Goal: Task Accomplishment & Management: Complete application form

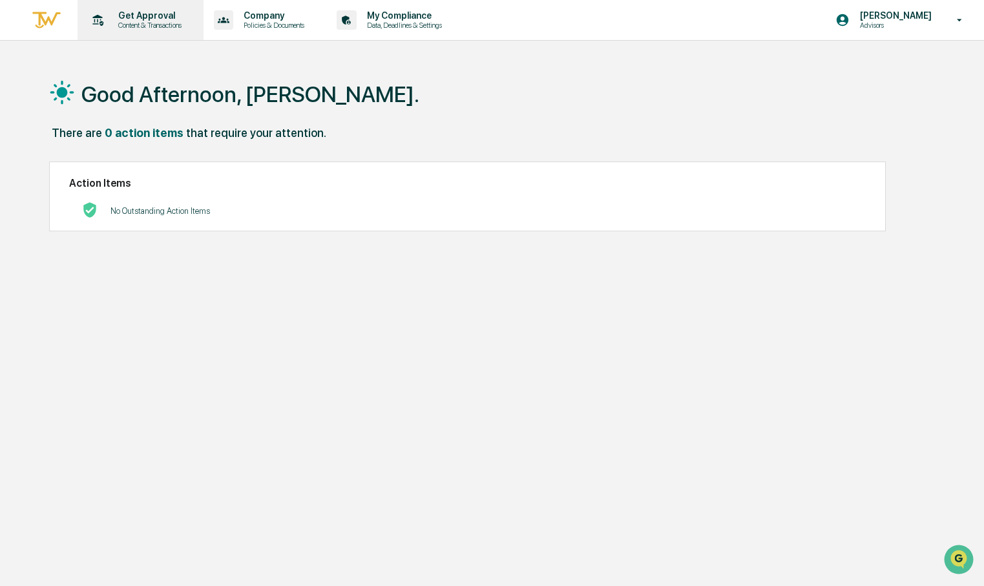
click at [149, 9] on div "Get Approval Content & Transactions" at bounding box center [139, 20] width 113 height 40
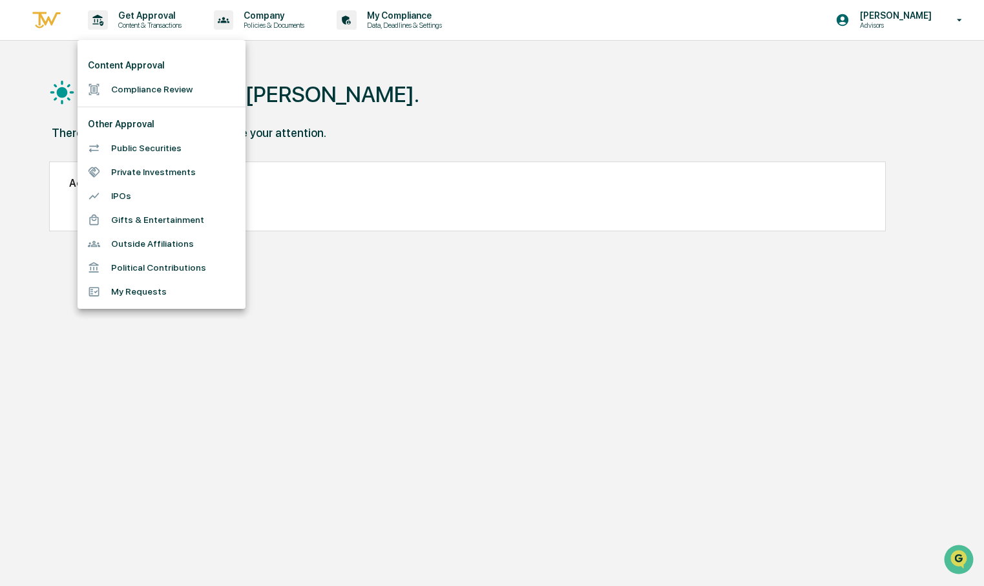
click at [252, 19] on div at bounding box center [492, 293] width 984 height 586
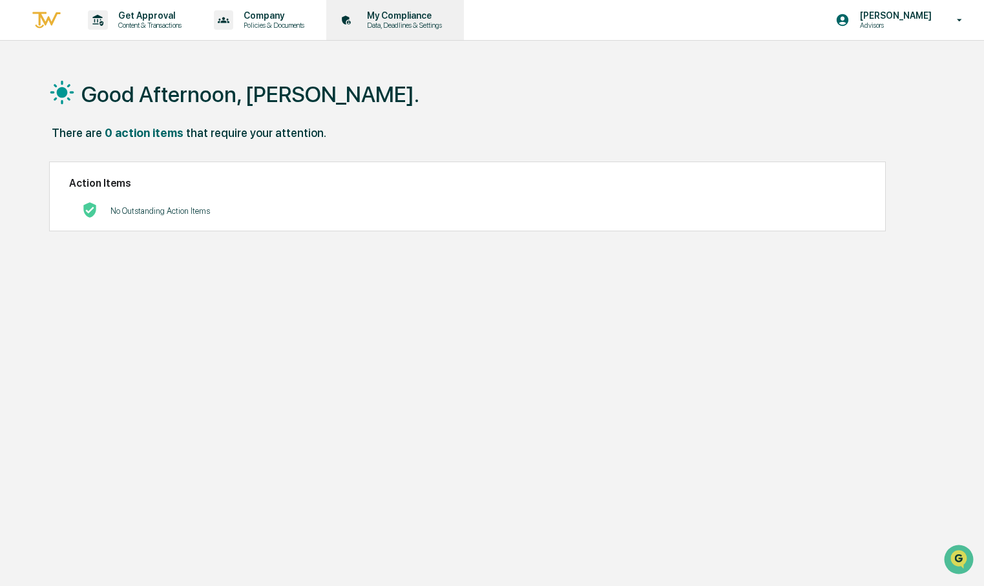
click at [439, 12] on p "My Compliance" at bounding box center [403, 15] width 92 height 10
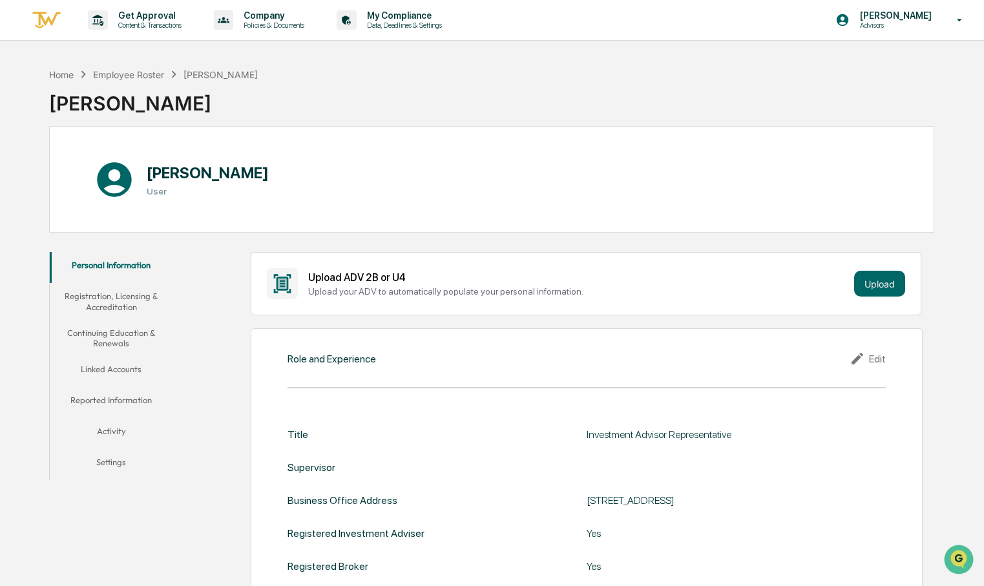
click at [129, 363] on button "Linked Accounts" at bounding box center [111, 371] width 123 height 31
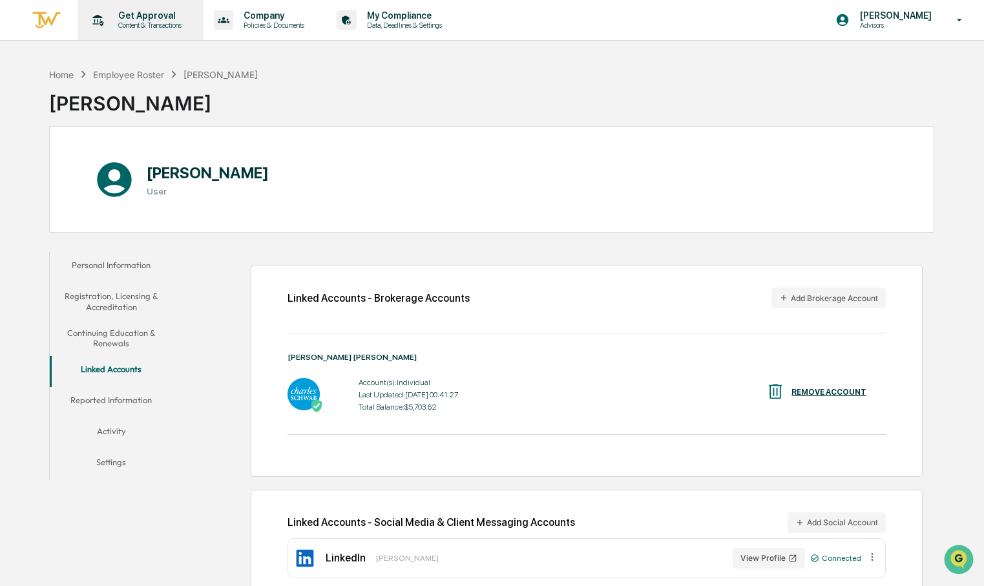
click at [122, 12] on p "Get Approval" at bounding box center [148, 15] width 80 height 10
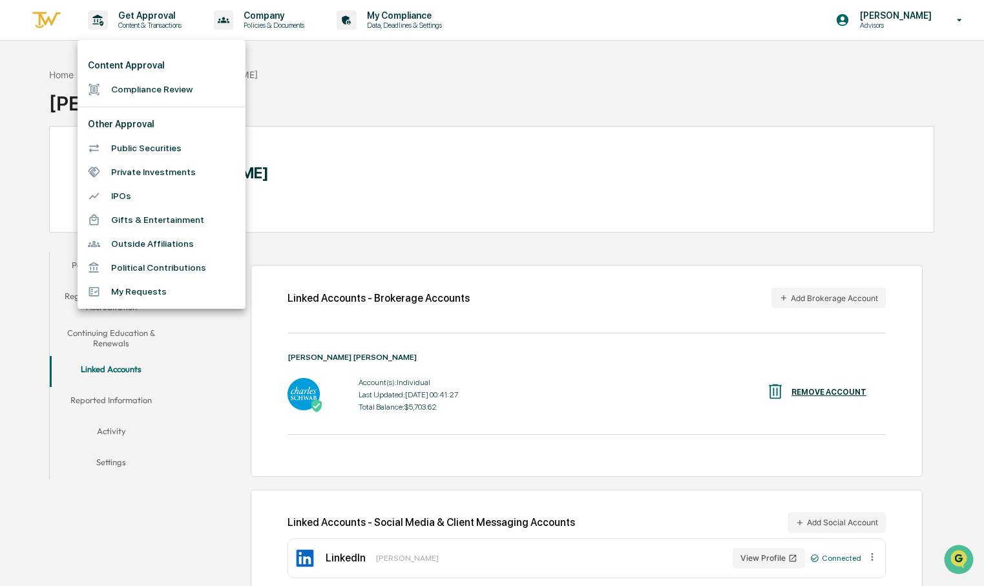
click at [187, 88] on li "Compliance Review" at bounding box center [162, 90] width 168 height 24
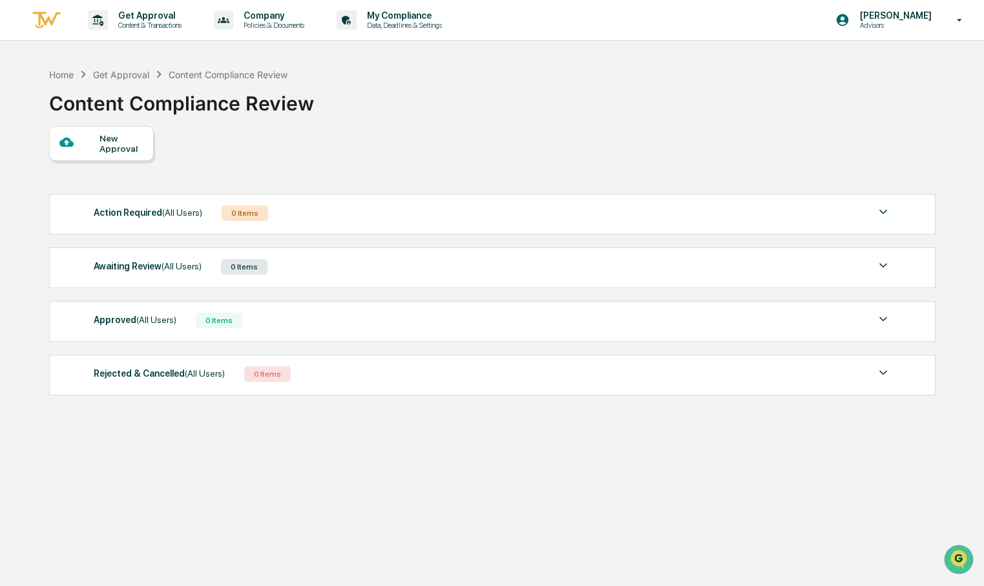
click at [116, 149] on div "New Approval" at bounding box center [120, 143] width 43 height 21
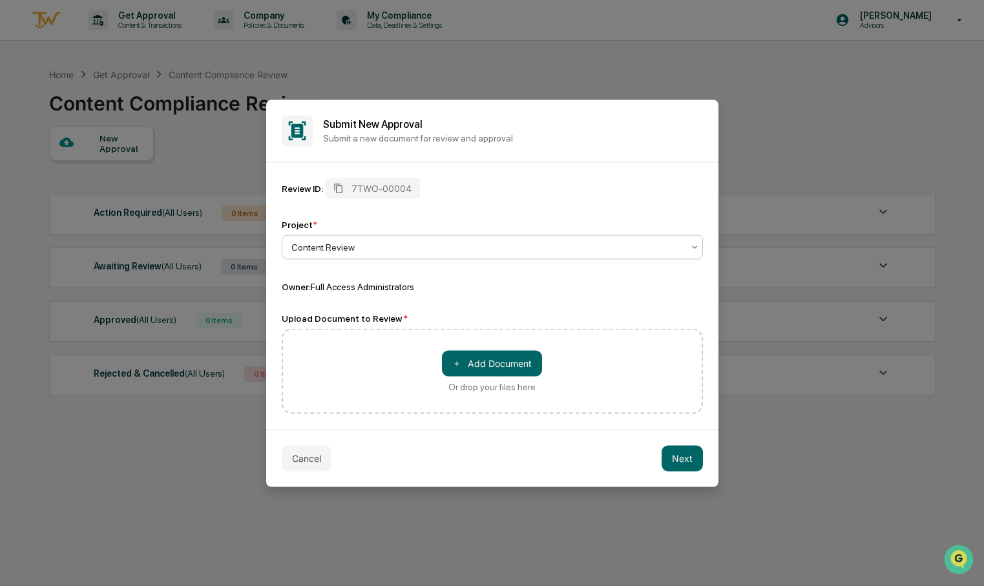
click at [349, 252] on div at bounding box center [486, 246] width 391 height 13
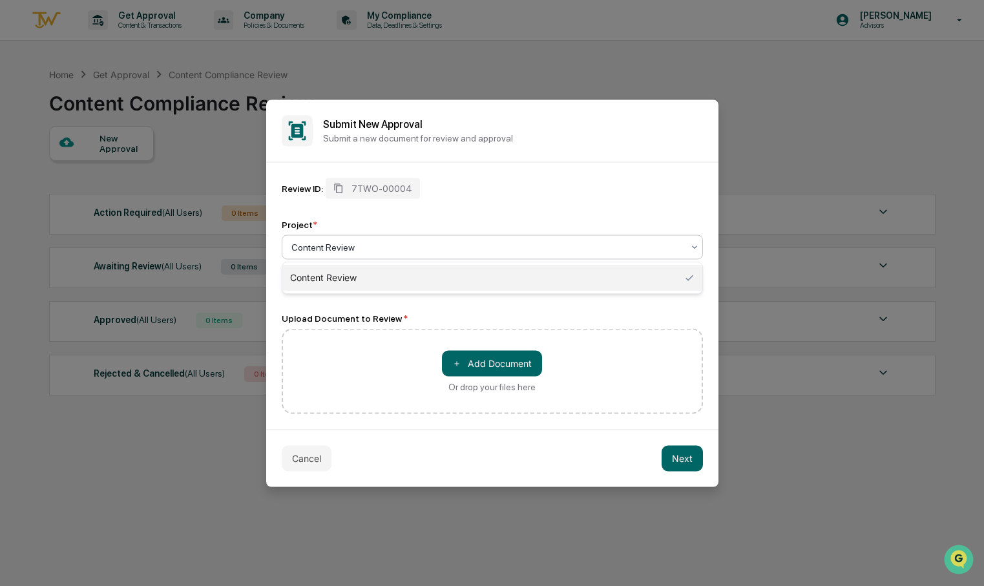
click at [356, 279] on div "Content Review" at bounding box center [492, 278] width 420 height 26
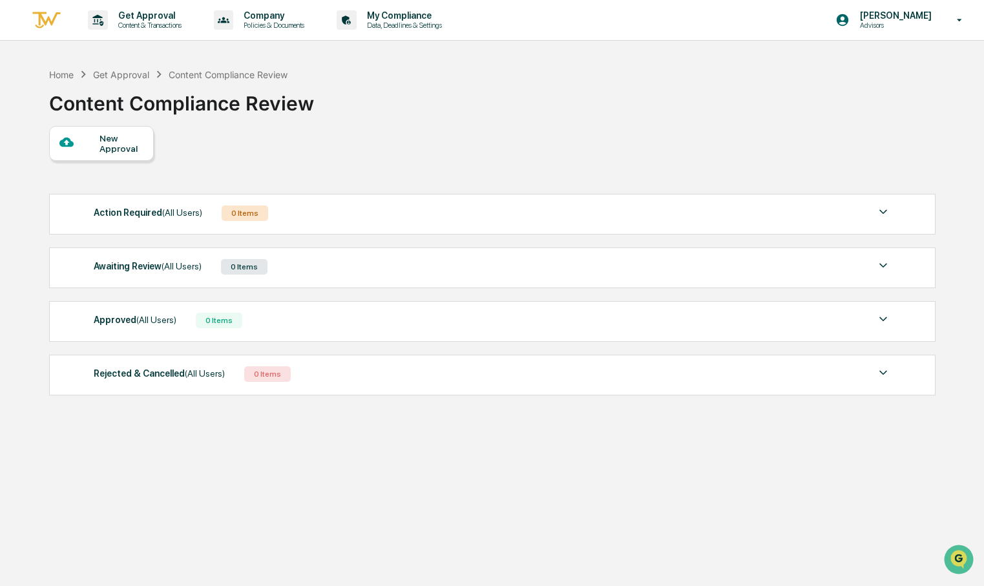
click at [123, 145] on div "New Approval" at bounding box center [120, 143] width 43 height 21
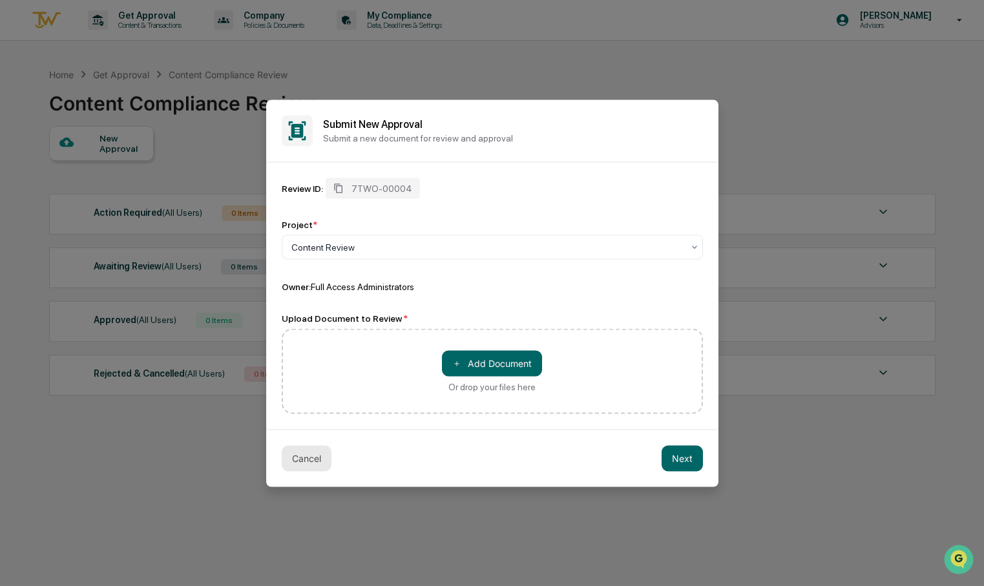
click at [315, 464] on button "Cancel" at bounding box center [307, 458] width 50 height 26
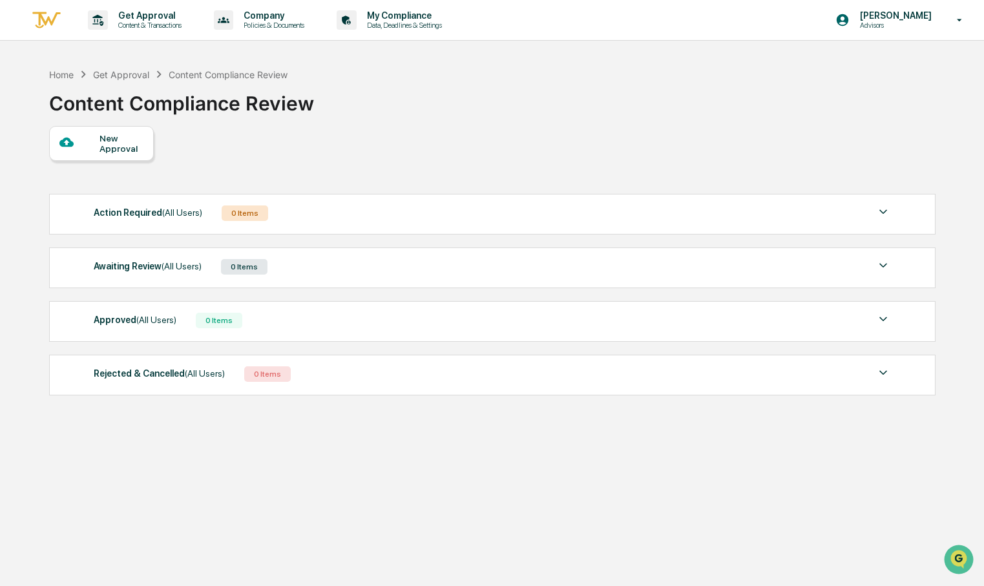
click at [127, 75] on div "Get Approval" at bounding box center [121, 74] width 56 height 11
click at [105, 24] on icon at bounding box center [98, 20] width 20 height 20
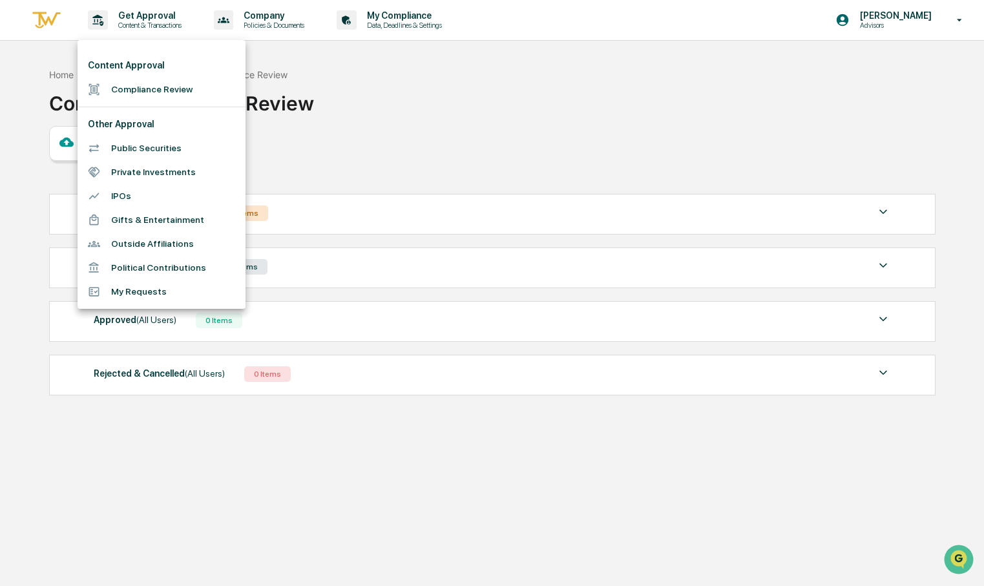
click at [398, 198] on div at bounding box center [492, 293] width 984 height 586
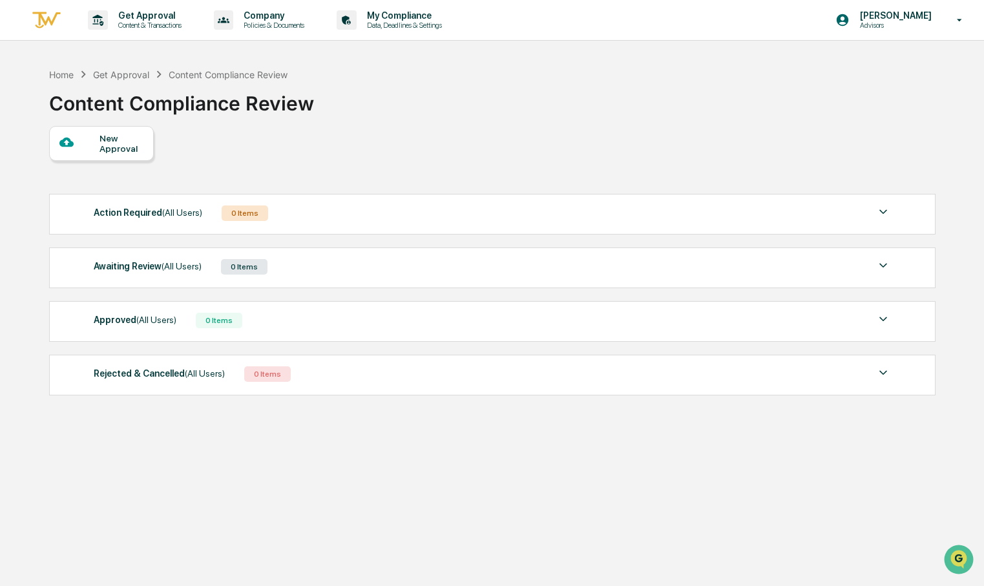
click at [54, 25] on img at bounding box center [46, 20] width 31 height 21
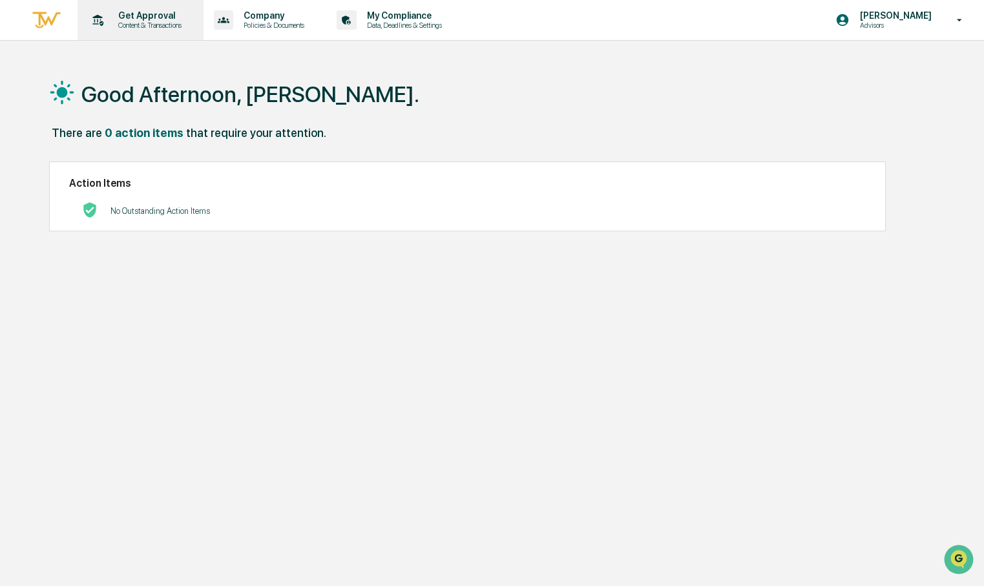
click at [101, 23] on icon at bounding box center [98, 20] width 11 height 12
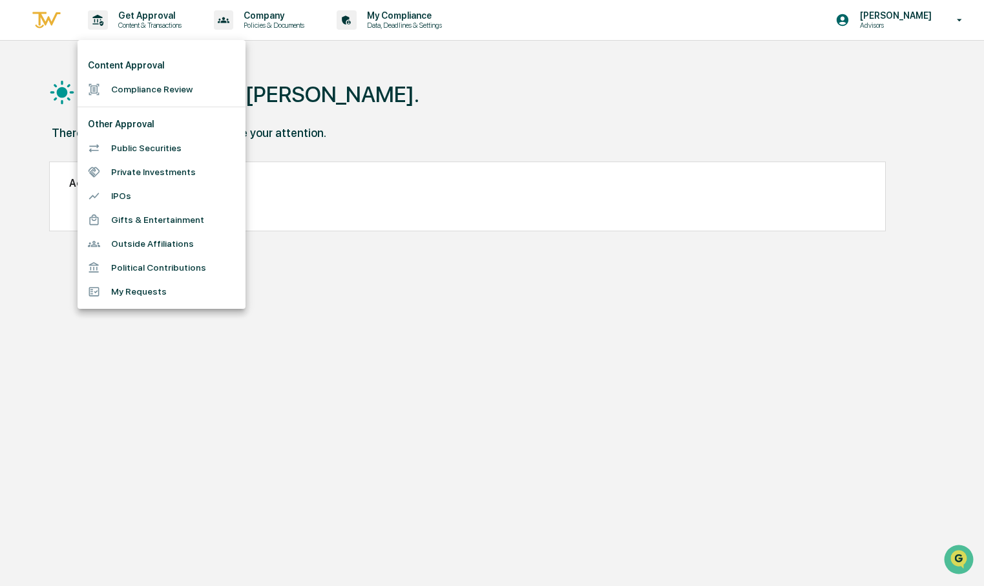
click at [170, 98] on li "Compliance Review" at bounding box center [162, 90] width 168 height 24
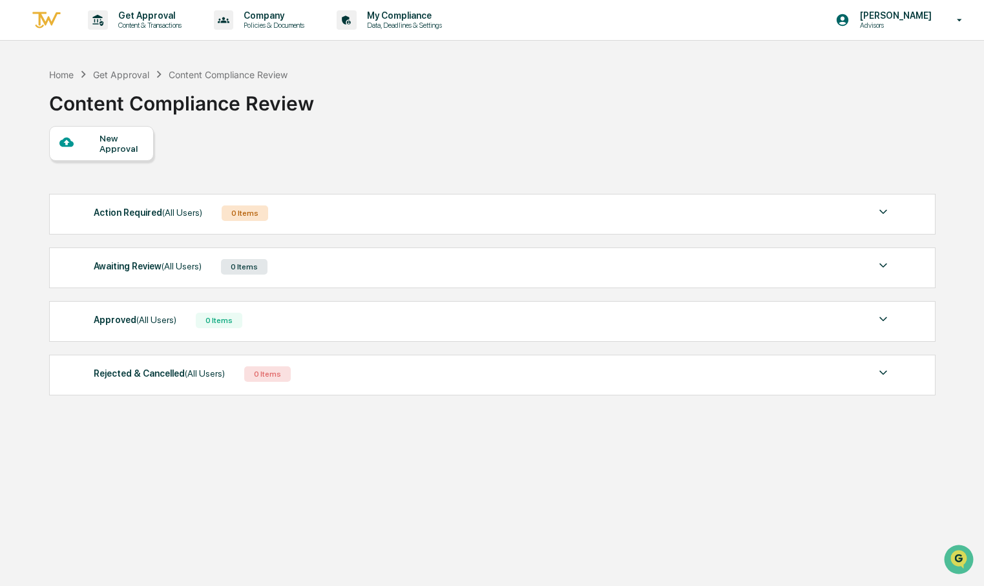
click at [102, 148] on div "New Approval" at bounding box center [120, 143] width 43 height 21
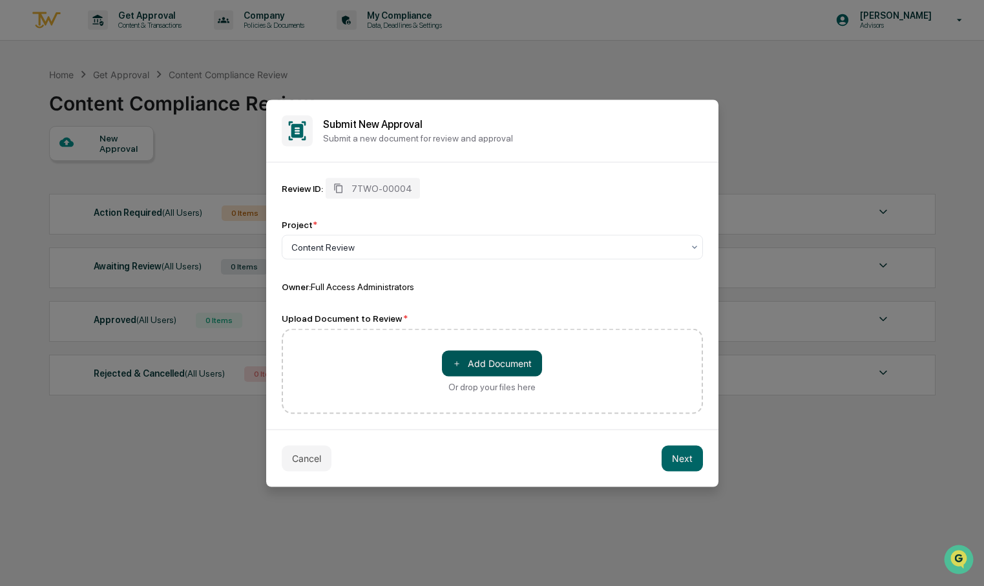
click at [483, 364] on button "＋ Add Document" at bounding box center [492, 363] width 100 height 26
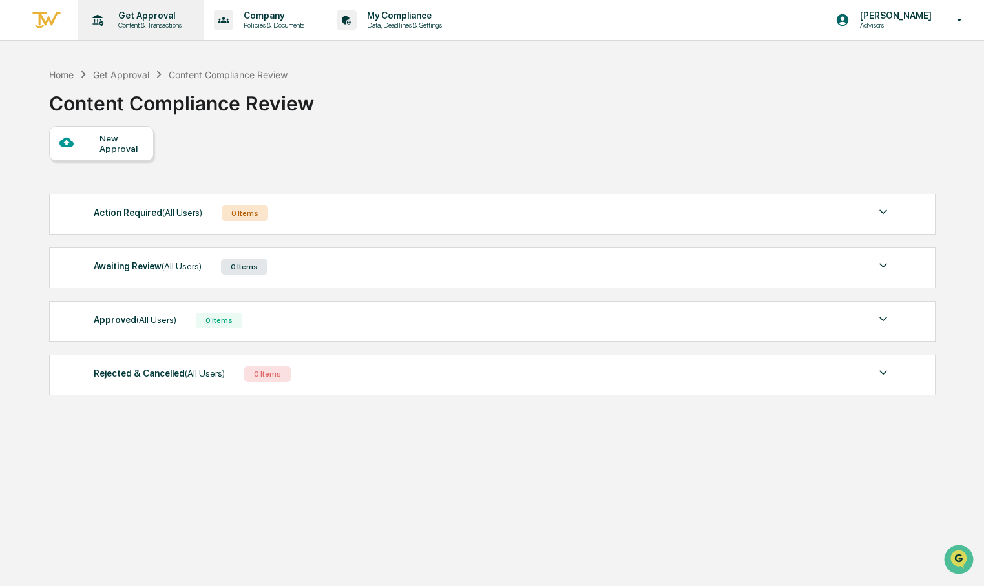
click at [154, 15] on p "Get Approval" at bounding box center [148, 15] width 80 height 10
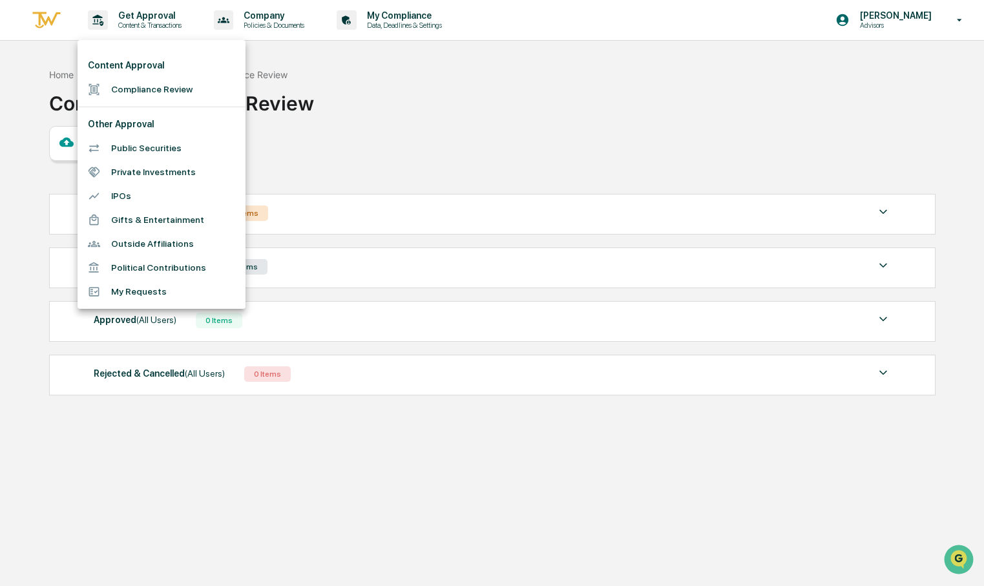
click at [352, 101] on div at bounding box center [492, 293] width 984 height 586
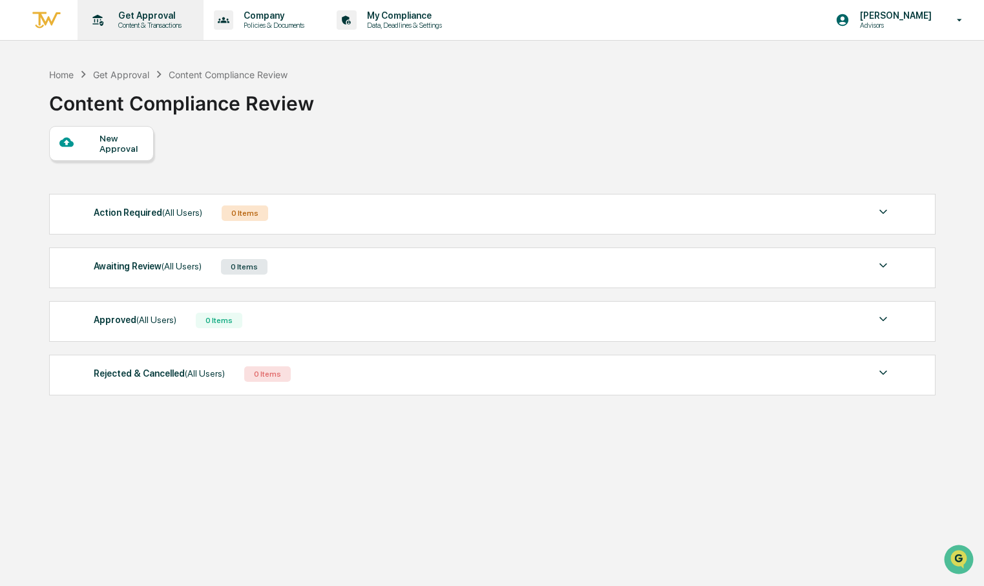
click at [115, 30] on div "Get Approval Content & Transactions" at bounding box center [139, 20] width 113 height 40
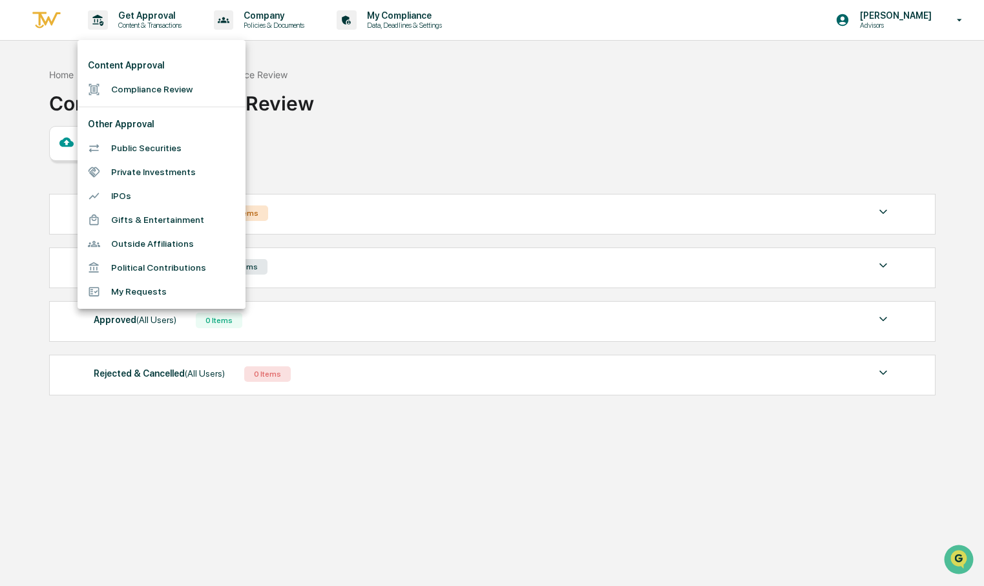
click at [404, 147] on div at bounding box center [492, 293] width 984 height 586
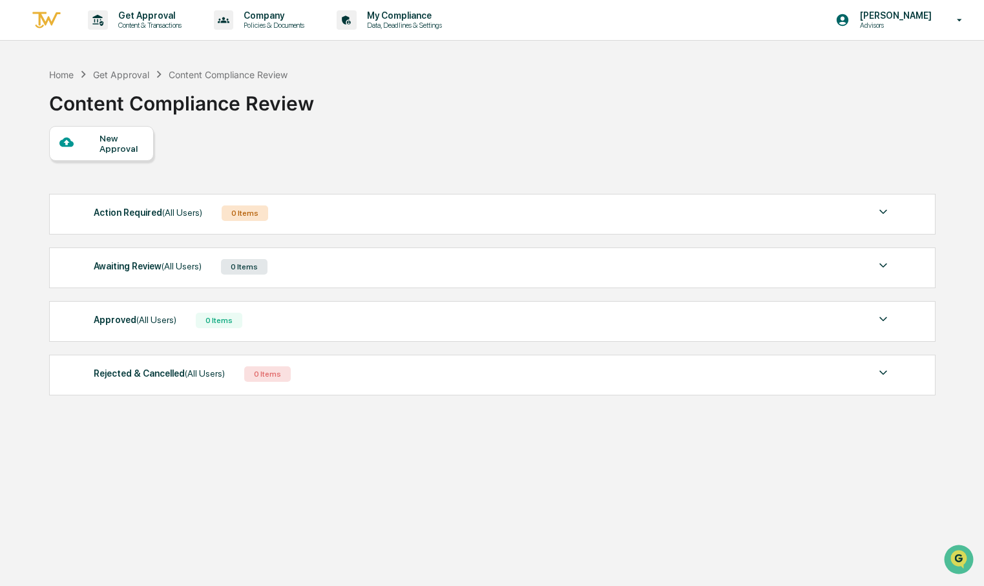
click at [116, 69] on div "Get Approval" at bounding box center [121, 74] width 56 height 11
click at [42, 69] on div "Home Get Approval Content Compliance Review Content Compliance Review New Appro…" at bounding box center [492, 354] width 924 height 586
click at [134, 17] on p "Get Approval" at bounding box center [148, 15] width 80 height 10
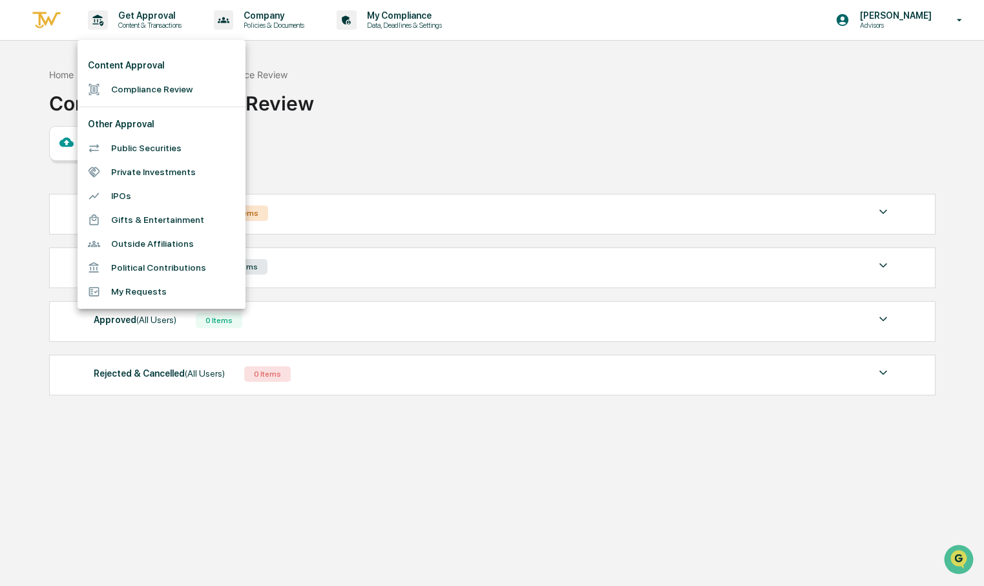
click at [155, 94] on li "Compliance Review" at bounding box center [162, 90] width 168 height 24
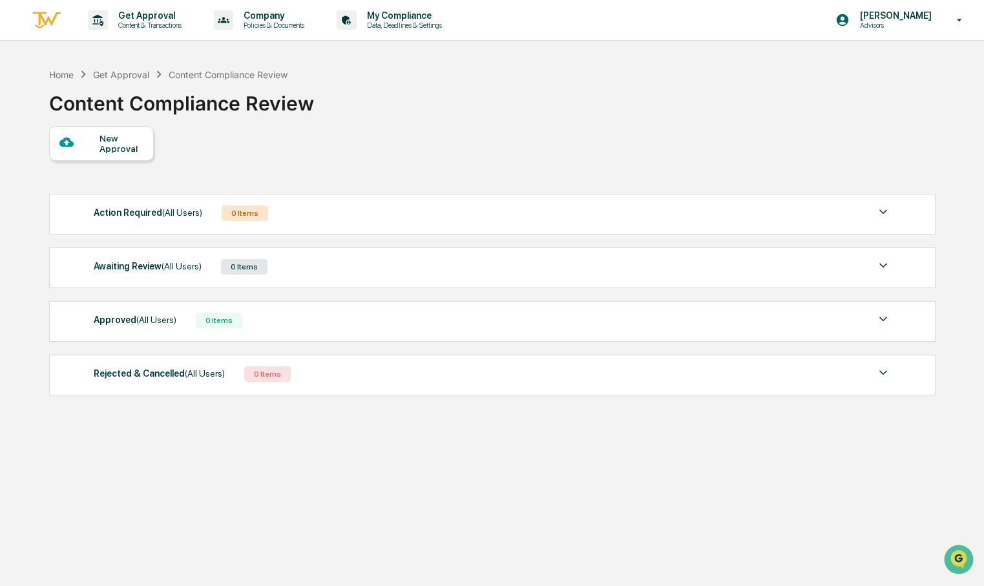
click at [105, 138] on div "New Approval" at bounding box center [120, 143] width 43 height 21
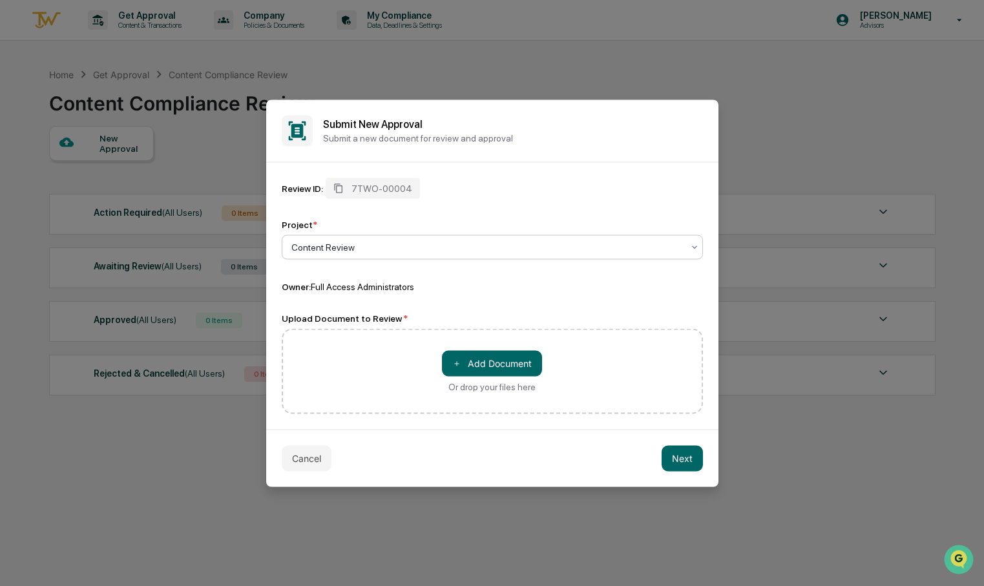
click at [366, 253] on div at bounding box center [486, 246] width 391 height 13
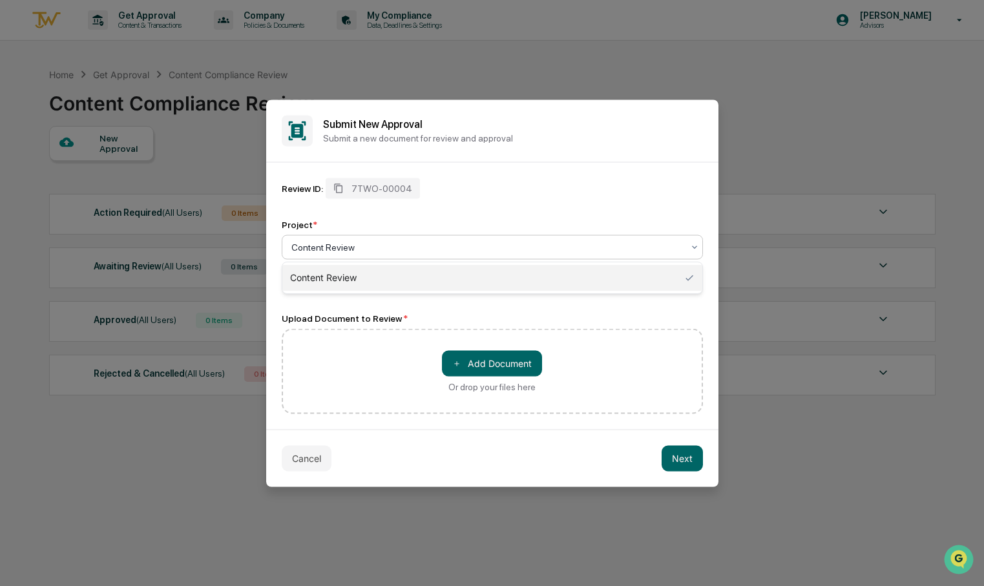
click at [357, 276] on div "Content Review" at bounding box center [492, 278] width 420 height 26
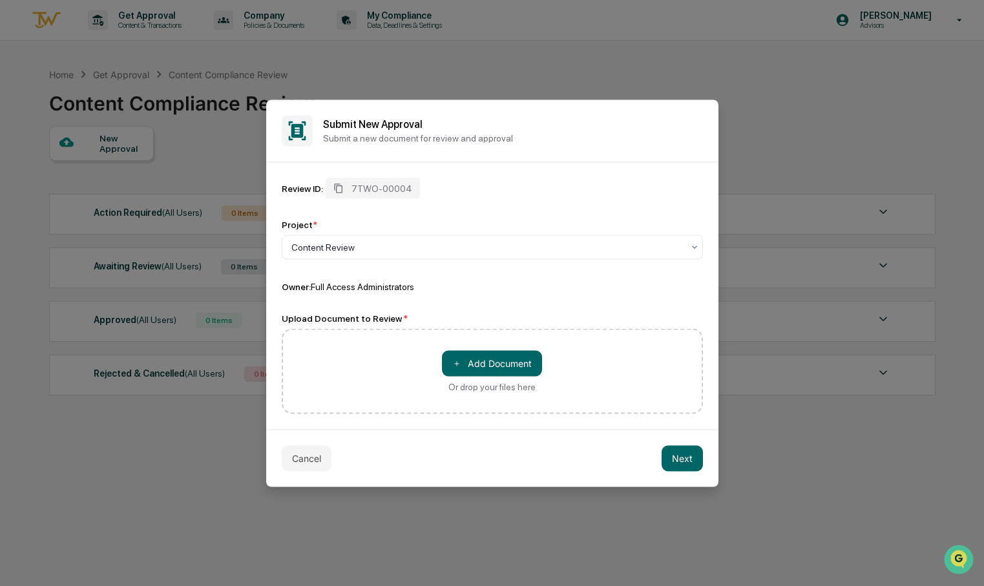
click at [338, 355] on div "＋ Add Document Or drop your files here" at bounding box center [492, 370] width 421 height 85
click at [364, 236] on div "Content Review" at bounding box center [492, 246] width 421 height 25
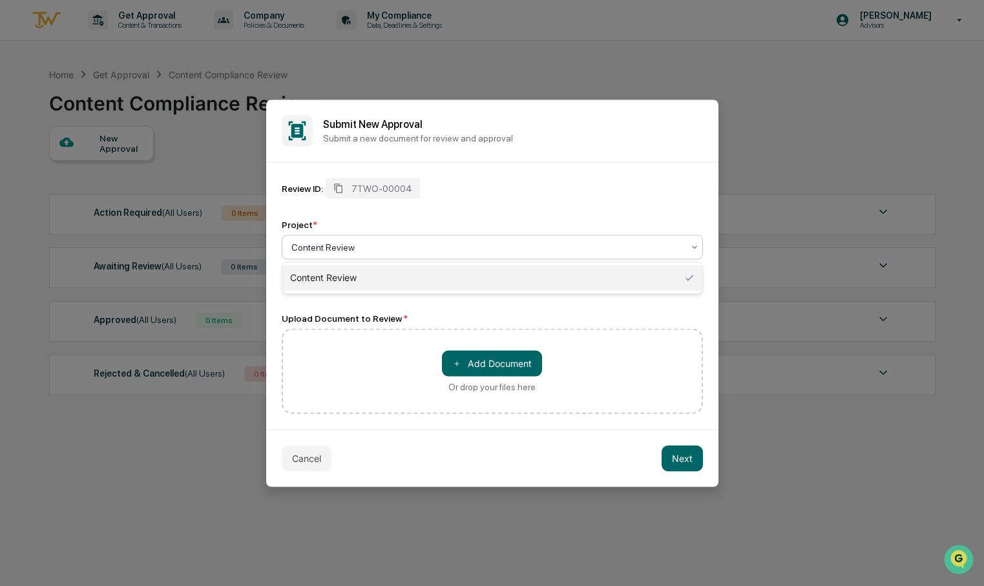
click at [369, 271] on div "Content Review" at bounding box center [492, 278] width 420 height 26
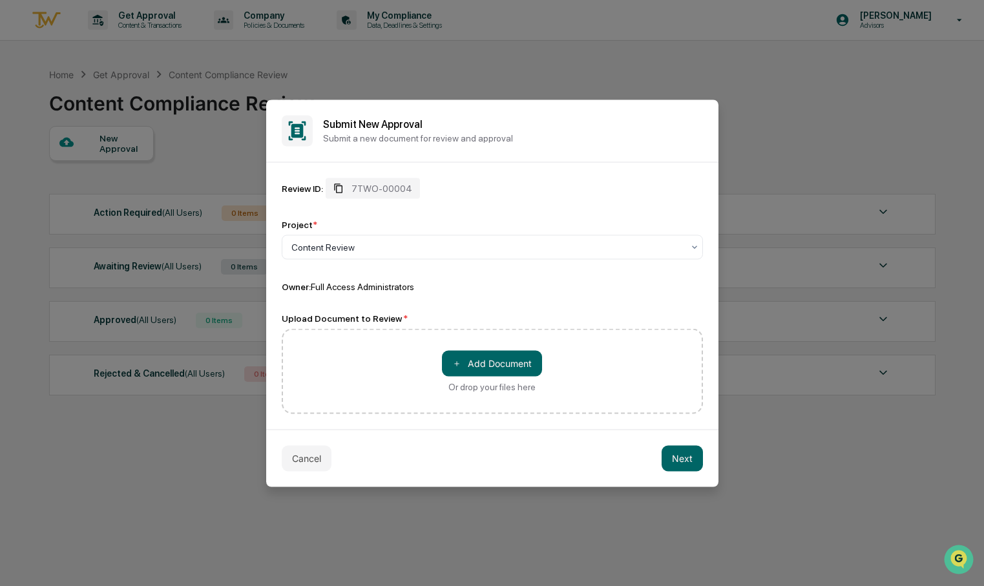
click at [390, 183] on span "7TWO-00004" at bounding box center [381, 188] width 61 height 10
click at [390, 185] on span "7TWO-00004" at bounding box center [381, 188] width 61 height 10
click at [377, 231] on div "Project * Content Review" at bounding box center [492, 239] width 421 height 40
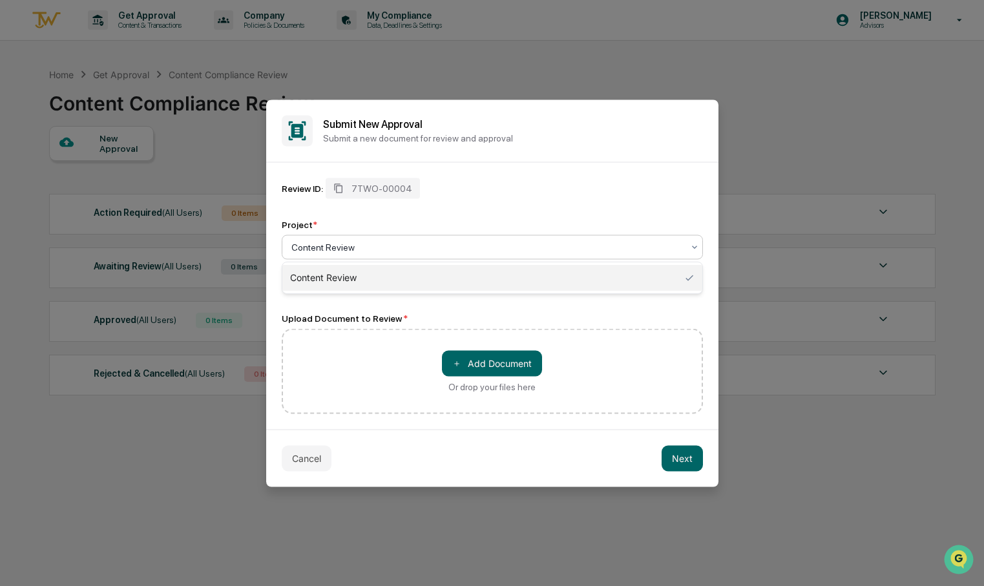
click at [377, 255] on div "Content Review" at bounding box center [487, 247] width 404 height 18
type input "*"
type input "**********"
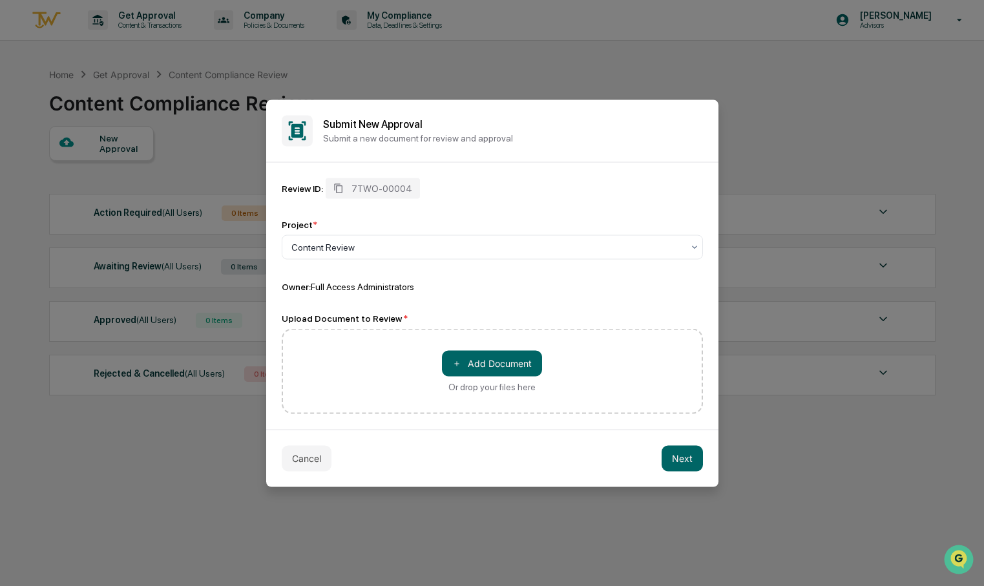
click at [532, 205] on div "Review ID: 7TWO-00004 Project * Content Review Owner: Full Access Administrators" at bounding box center [492, 235] width 421 height 114
click at [489, 375] on button "＋ Add Document" at bounding box center [492, 363] width 100 height 26
click at [519, 357] on button "＋ Add Document" at bounding box center [492, 363] width 100 height 26
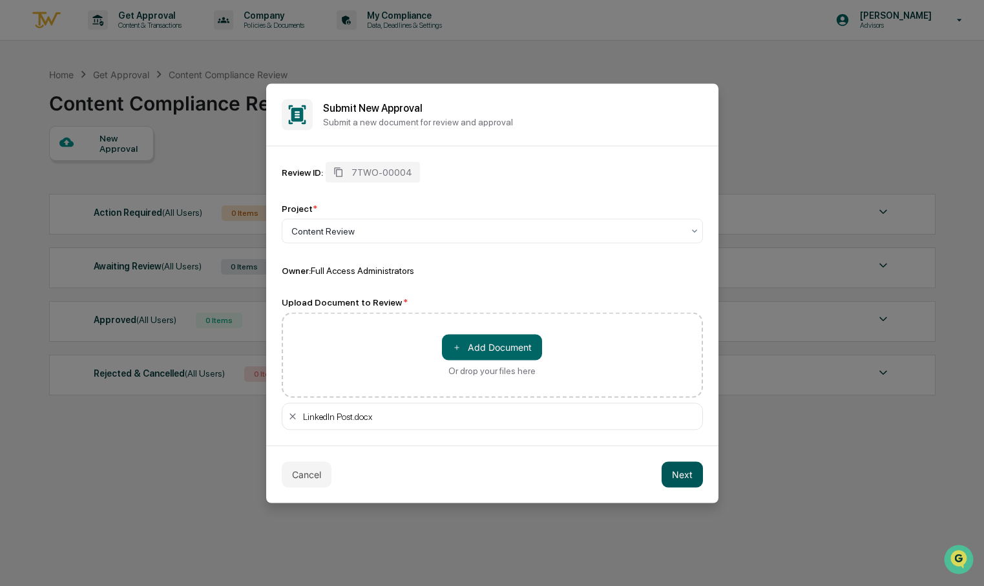
click at [690, 477] on button "Next" at bounding box center [681, 474] width 41 height 26
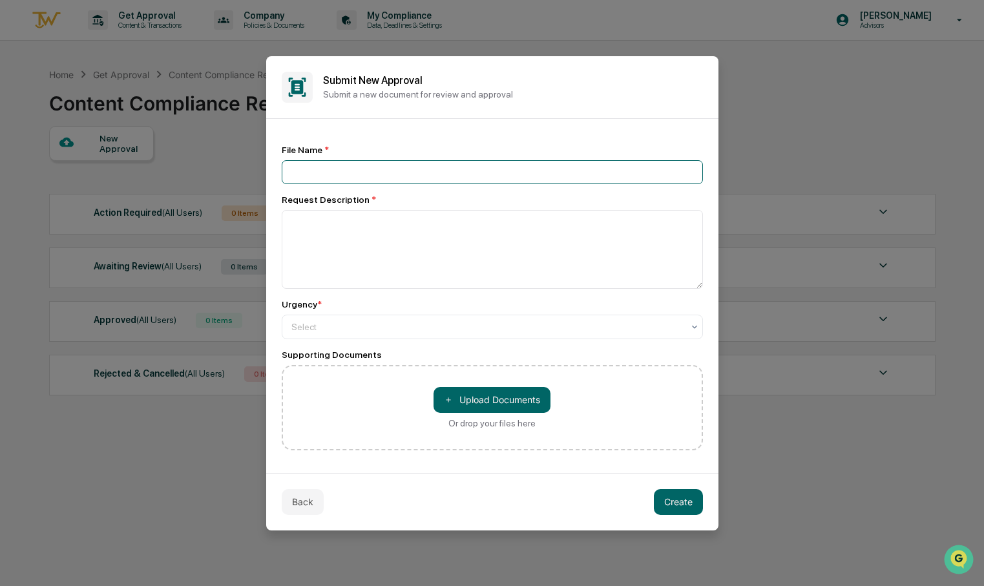
click at [395, 182] on input at bounding box center [492, 172] width 421 height 24
type input "**********"
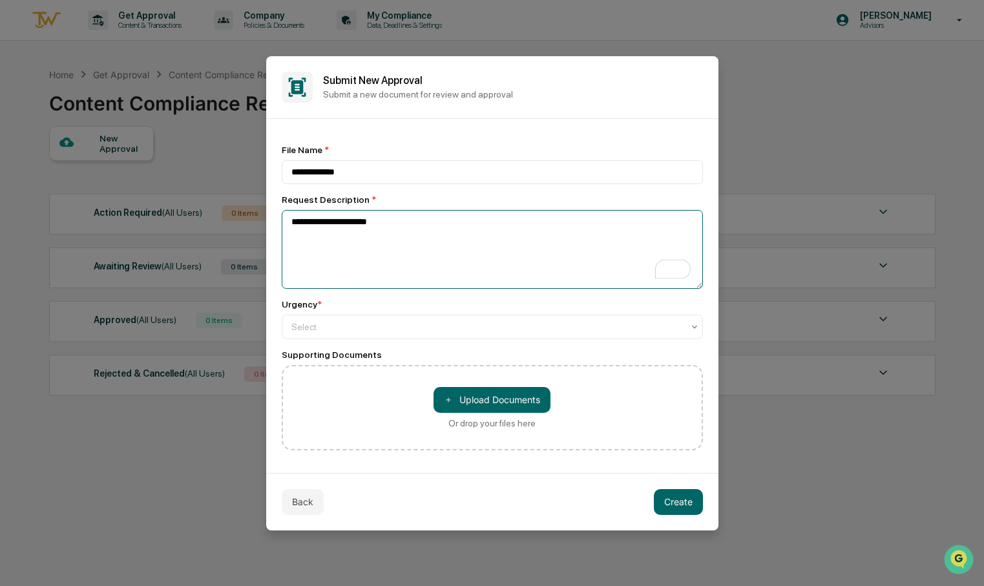
scroll to position [5, 0]
type textarea "**********"
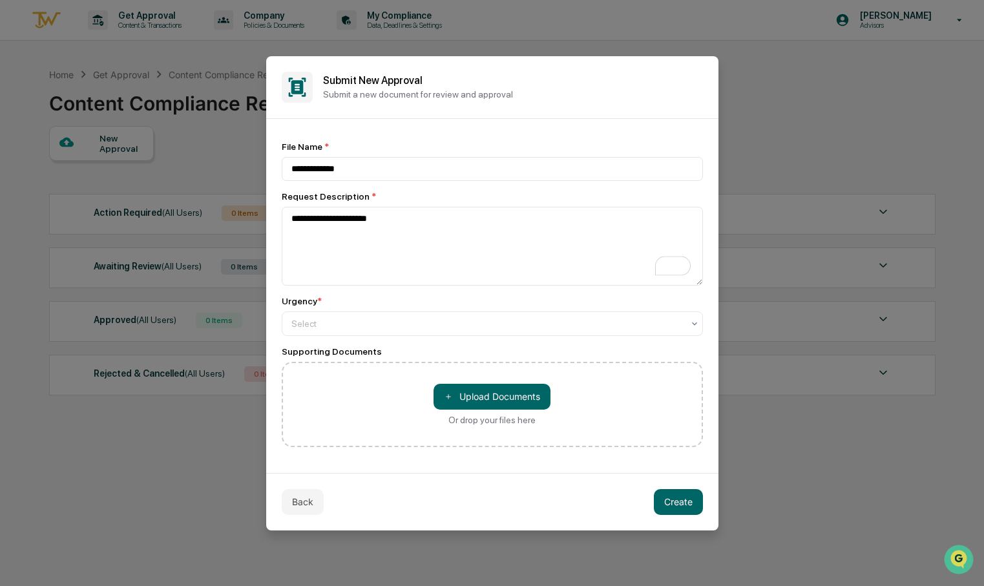
click at [467, 335] on div "**********" at bounding box center [492, 293] width 421 height 305
click at [468, 332] on div "Select" at bounding box center [492, 323] width 421 height 25
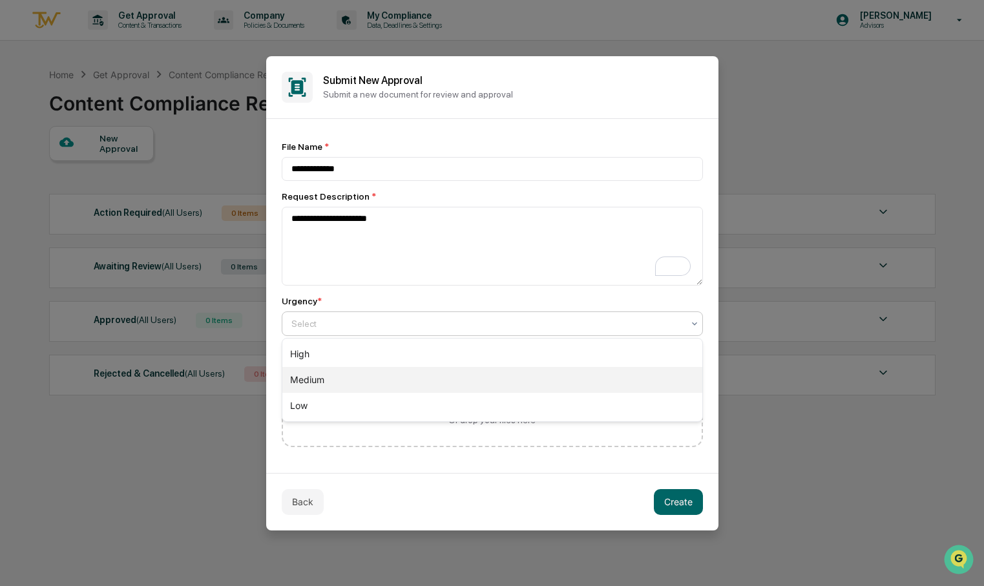
click at [437, 387] on div "Medium" at bounding box center [492, 380] width 420 height 26
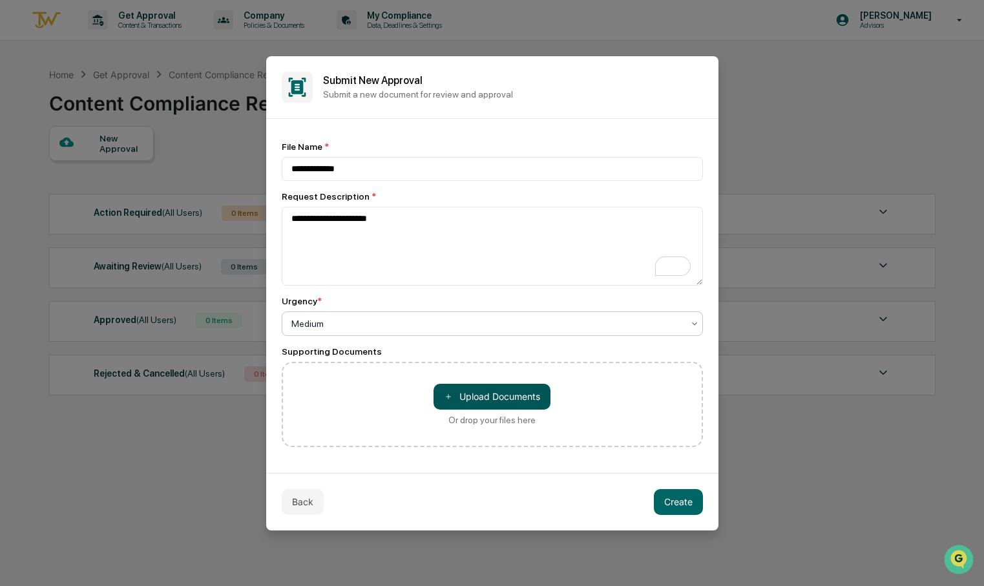
click at [482, 403] on button "＋ Upload Documents" at bounding box center [491, 397] width 117 height 26
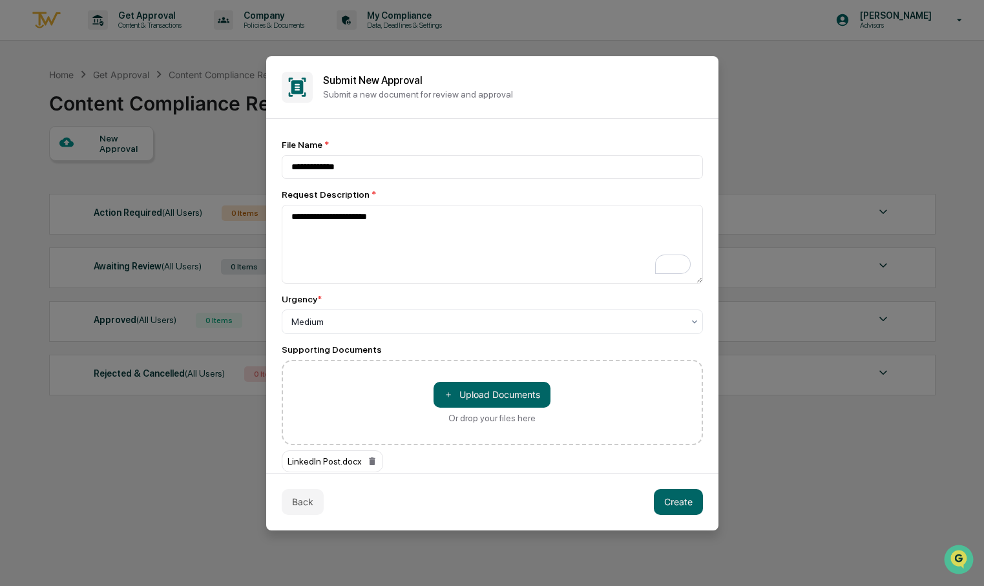
scroll to position [32, 0]
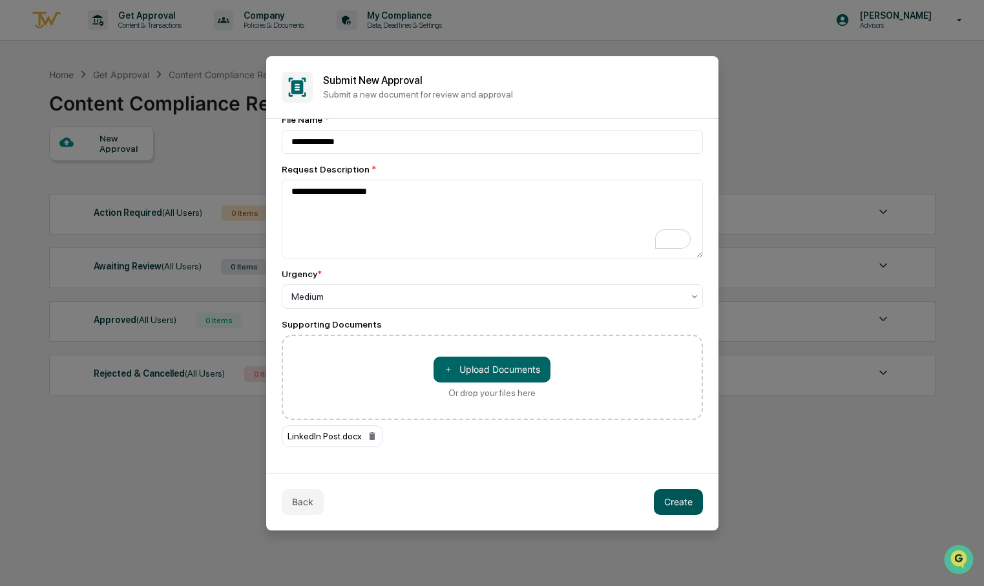
click at [672, 510] on button "Create" at bounding box center [678, 502] width 49 height 26
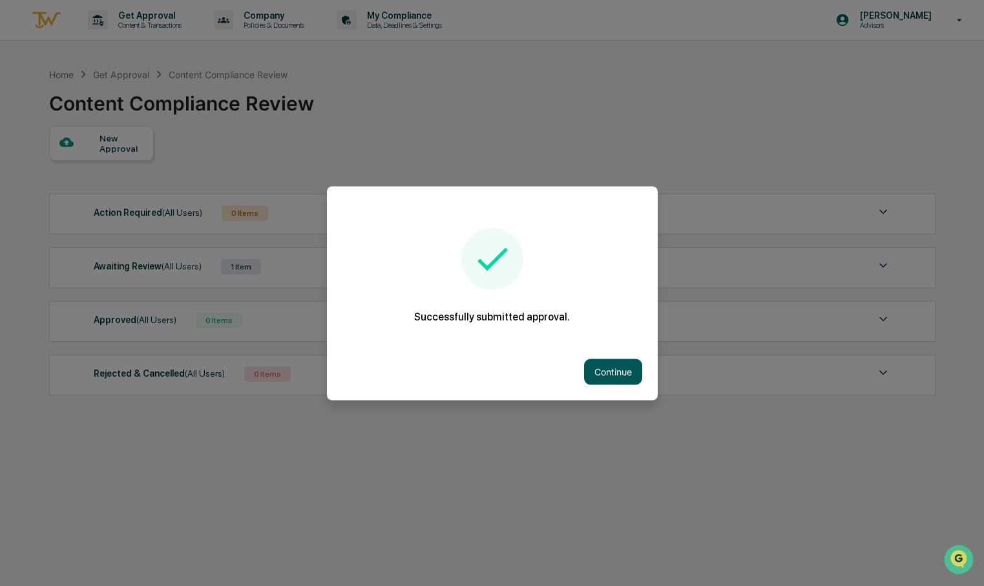
click at [612, 369] on button "Continue" at bounding box center [613, 371] width 58 height 26
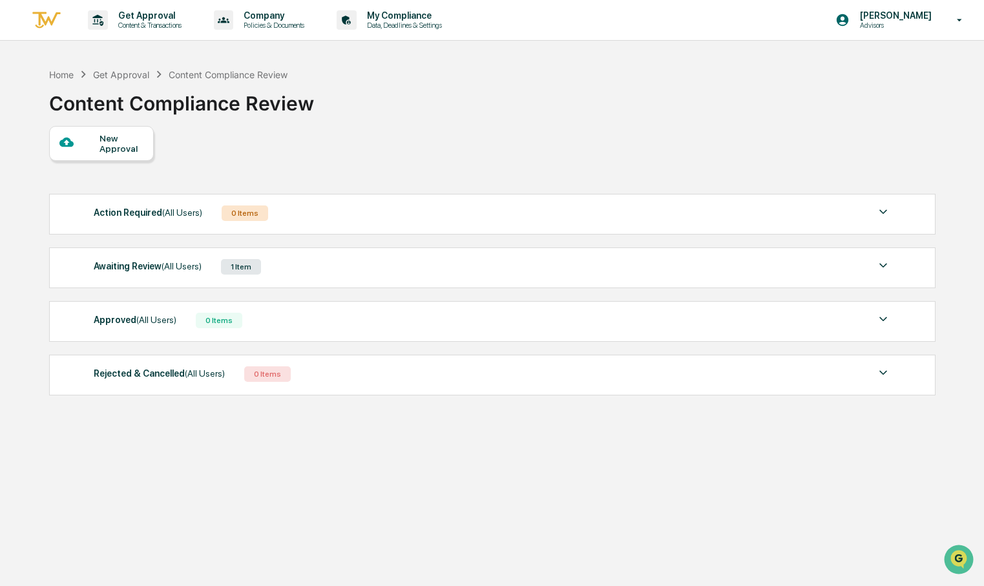
click at [877, 268] on img at bounding box center [883, 266] width 16 height 16
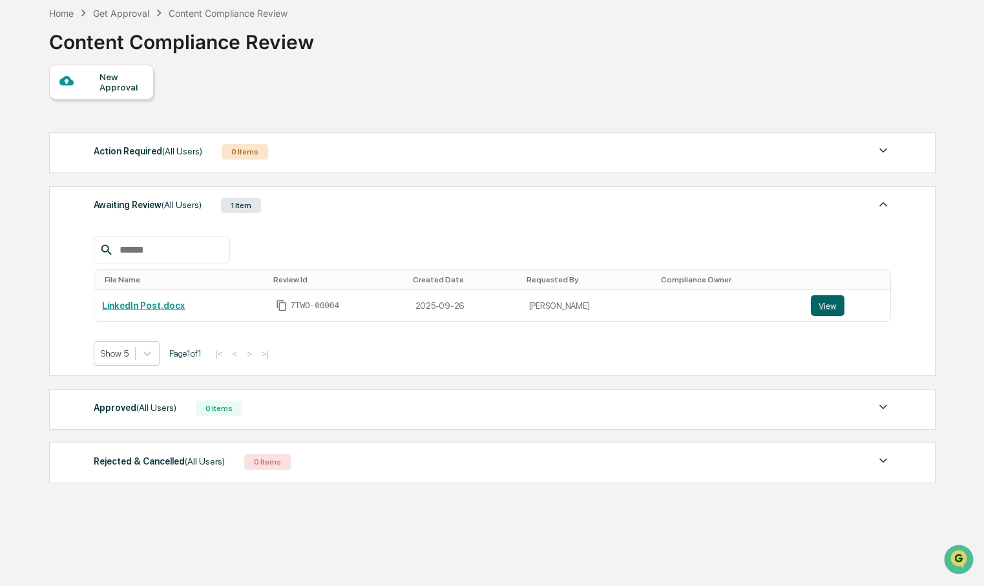
scroll to position [19, 0]
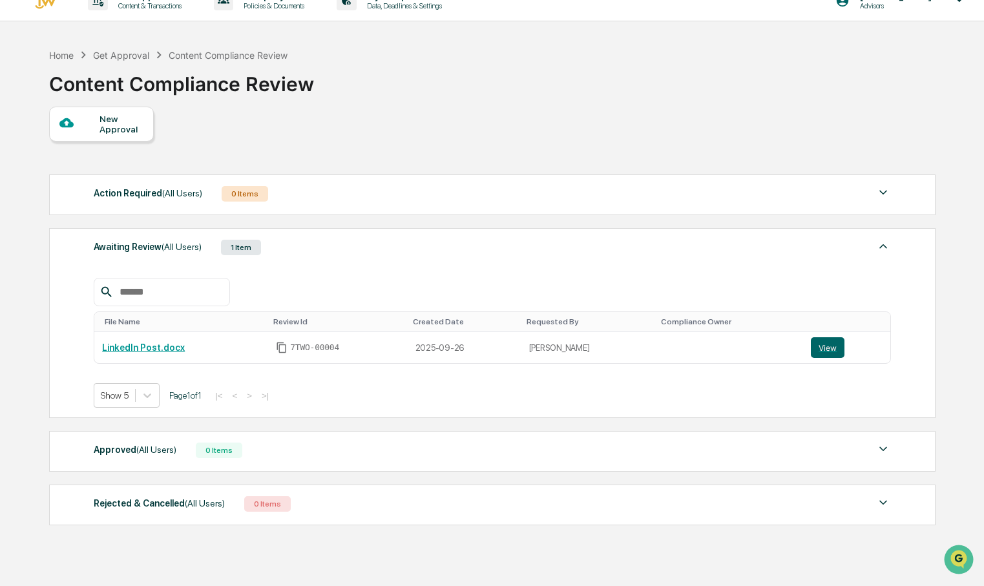
click at [874, 242] on div "Awaiting Review (All Users) 1 Item" at bounding box center [492, 247] width 797 height 18
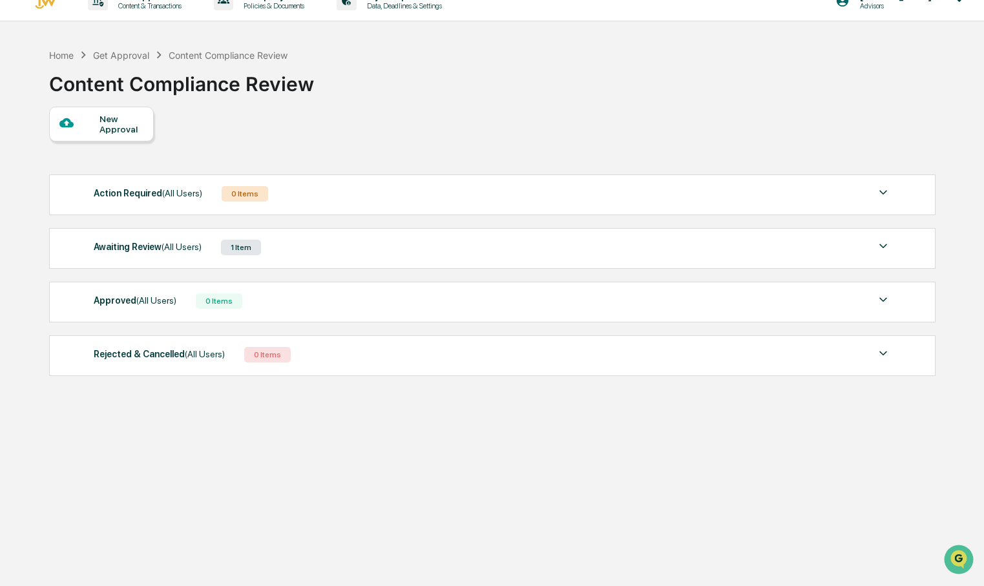
scroll to position [0, 0]
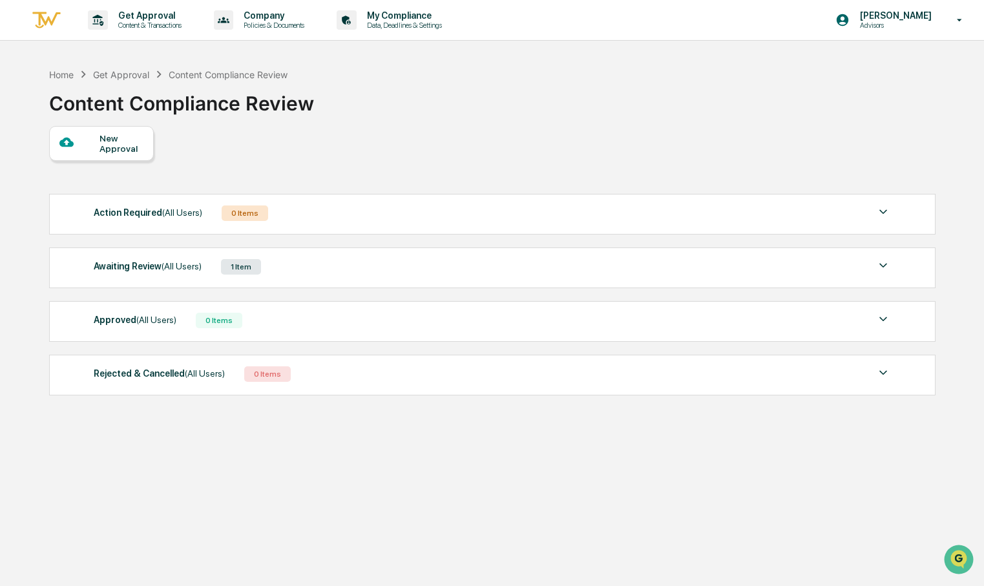
click at [149, 265] on div "Awaiting Review (All Users)" at bounding box center [148, 266] width 108 height 17
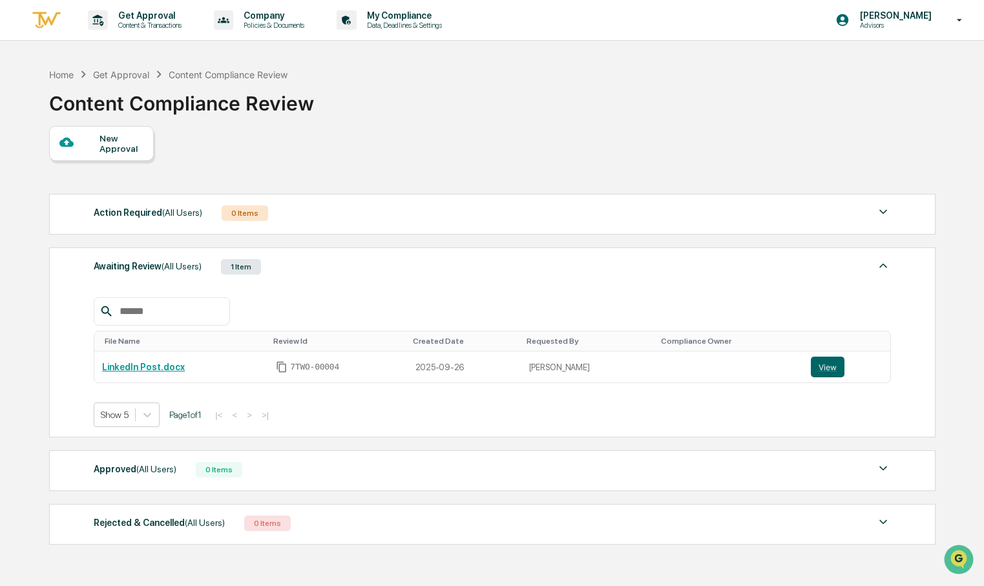
click at [486, 110] on div "Home Get Approval Content Compliance Review Content Compliance Review" at bounding box center [491, 93] width 885 height 65
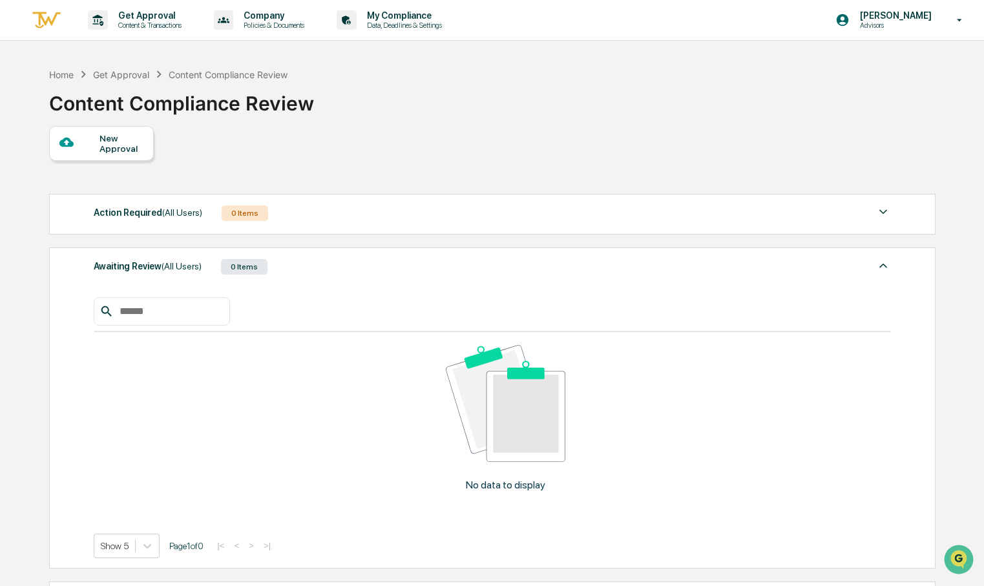
scroll to position [185, 0]
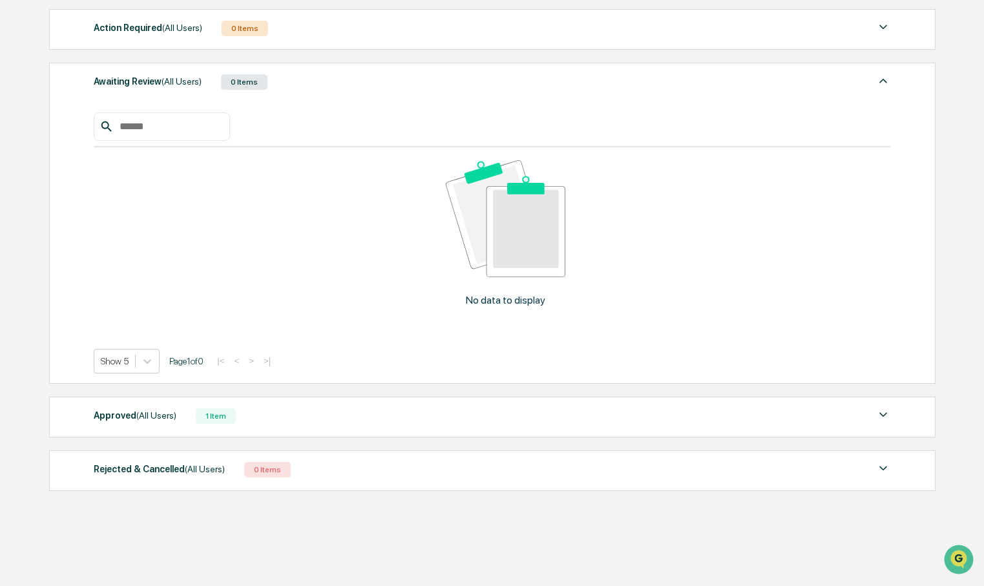
click at [251, 421] on div "Approved (All Users) 1 Item" at bounding box center [492, 416] width 797 height 18
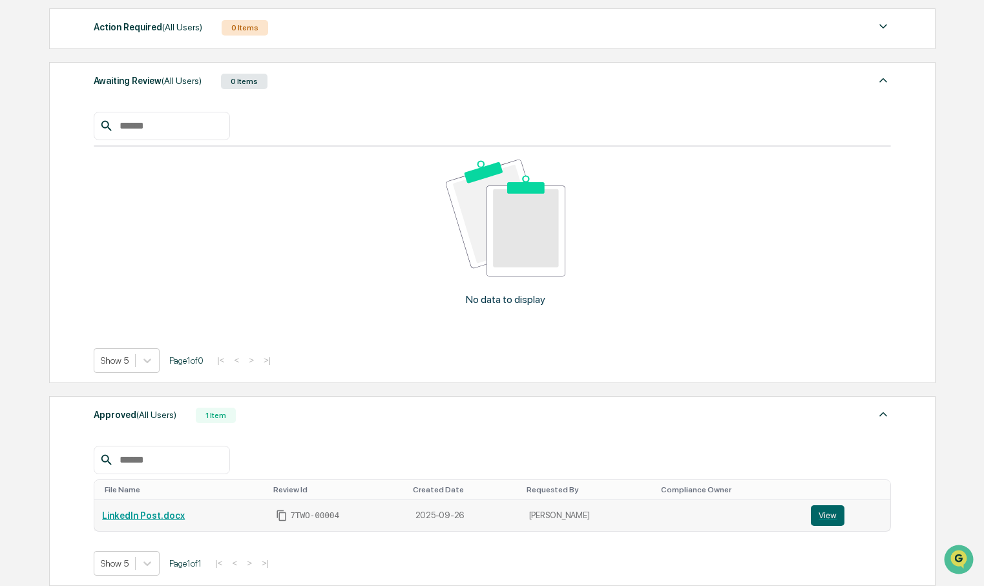
click at [160, 511] on link "LinkedIn Post.docx" at bounding box center [143, 515] width 83 height 10
